Goal: Transaction & Acquisition: Purchase product/service

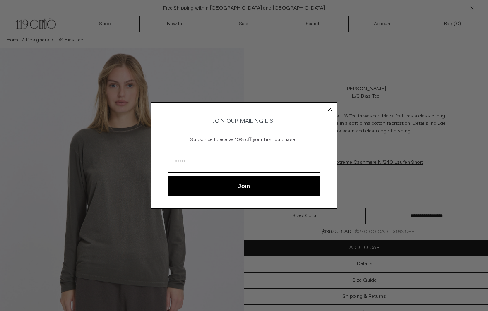
click at [330, 108] on icon "Close dialog" at bounding box center [329, 109] width 3 height 3
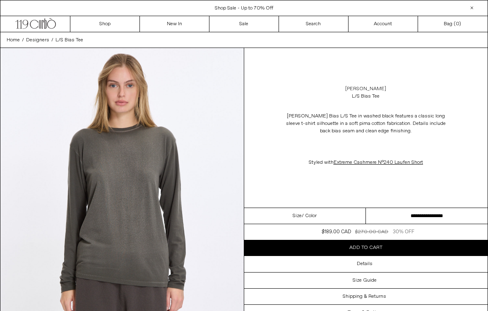
click at [359, 87] on link "[PERSON_NAME]" at bounding box center [365, 88] width 41 height 7
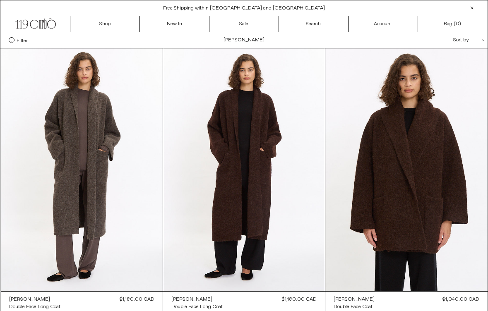
click at [454, 36] on div "Sort by .cls-1{fill:#231f20}" at bounding box center [442, 40] width 74 height 16
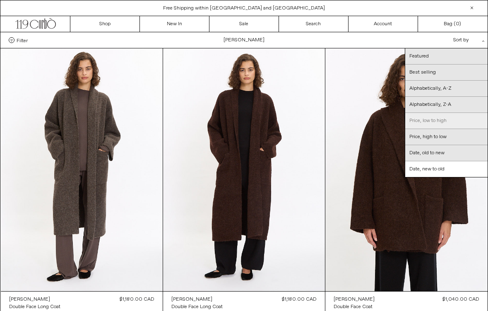
click at [441, 117] on link "Price, low to high" at bounding box center [446, 121] width 82 height 16
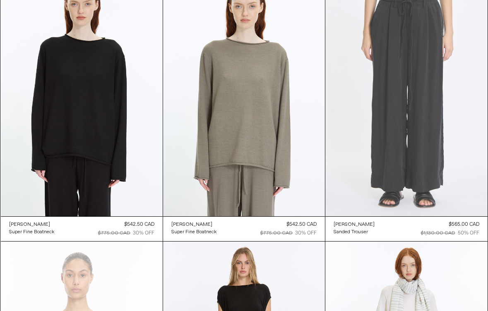
scroll to position [2225, 0]
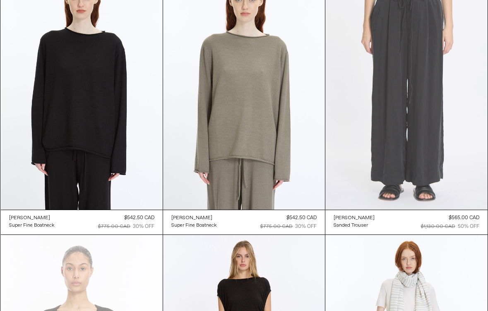
click at [410, 151] on at bounding box center [406, 88] width 162 height 243
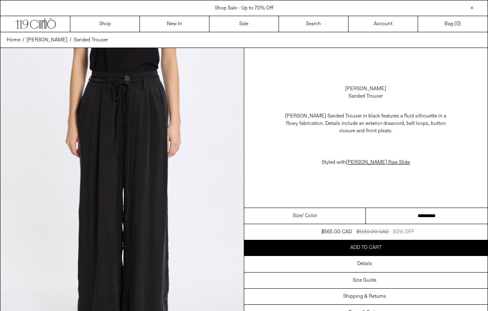
click at [321, 209] on div "Size / Color" at bounding box center [305, 216] width 122 height 16
click at [325, 216] on div "Size / Color" at bounding box center [305, 216] width 122 height 16
click at [325, 217] on div "Size / Color" at bounding box center [305, 216] width 122 height 16
click at [305, 216] on span "/ Color" at bounding box center [309, 215] width 15 height 7
click at [431, 216] on select "**********" at bounding box center [427, 216] width 122 height 16
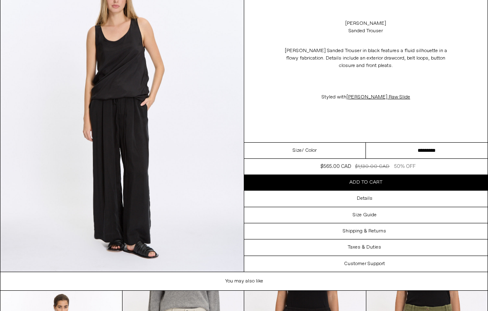
scroll to position [1010, 0]
